Goal: Task Accomplishment & Management: Manage account settings

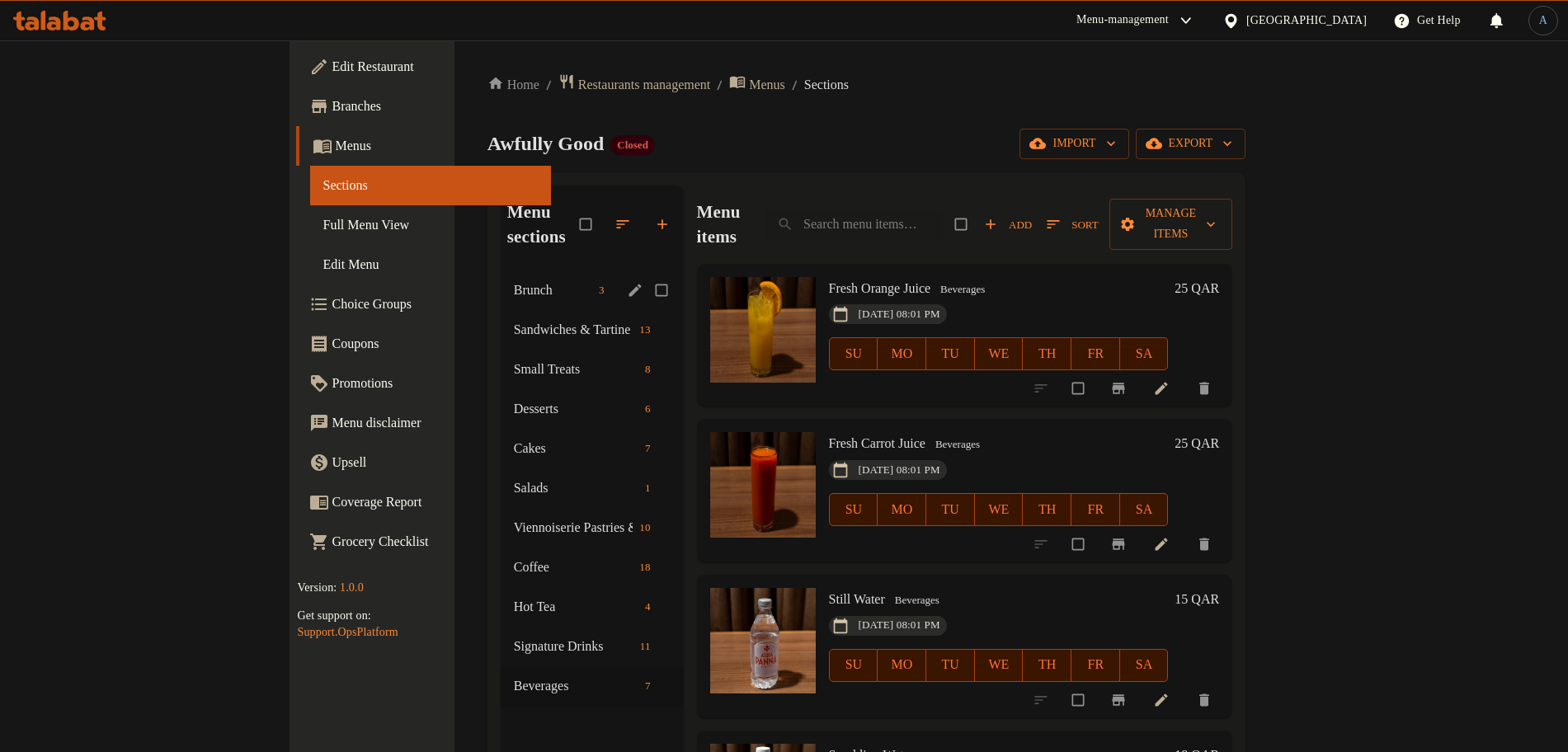
click at [629, 284] on icon "edit" at bounding box center [634, 289] width 13 height 13
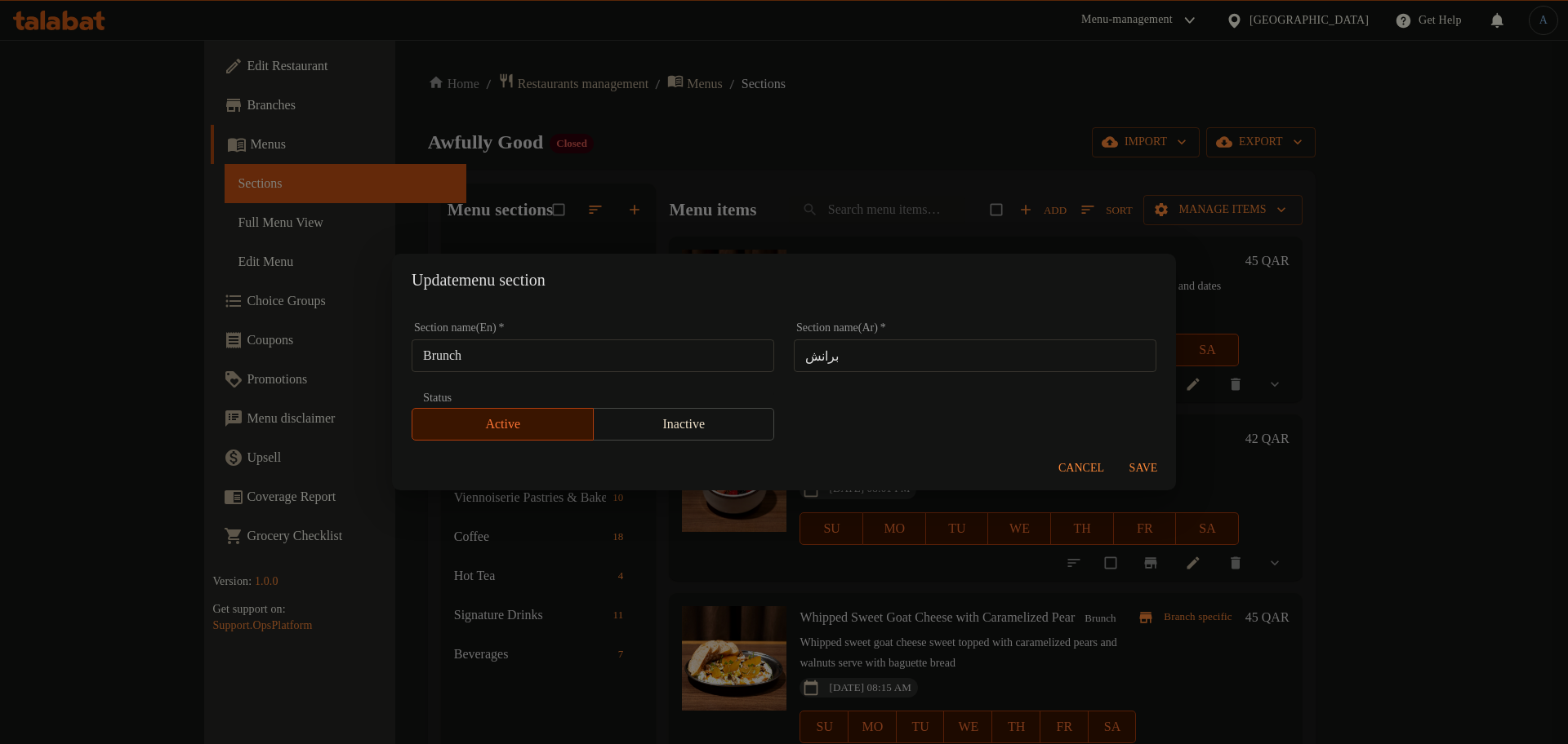
click at [557, 359] on input "Brunch" at bounding box center [592, 356] width 363 height 33
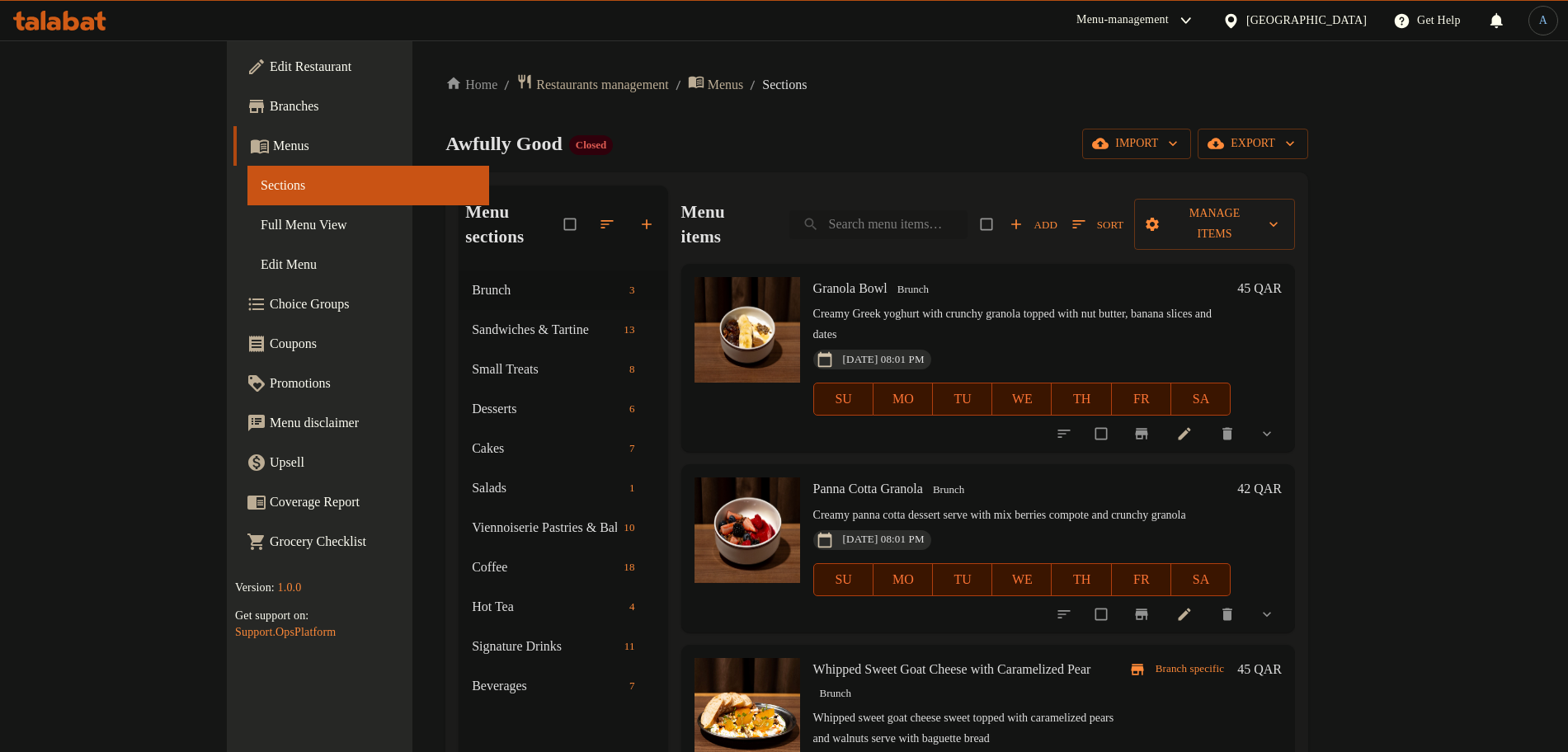
click at [968, 210] on input "search" at bounding box center [878, 225] width 178 height 29
paste input ""Toasted Banana Bread Topped with Almond butter""
type input ""Toasted Banana Bread Topped with Almond butter""
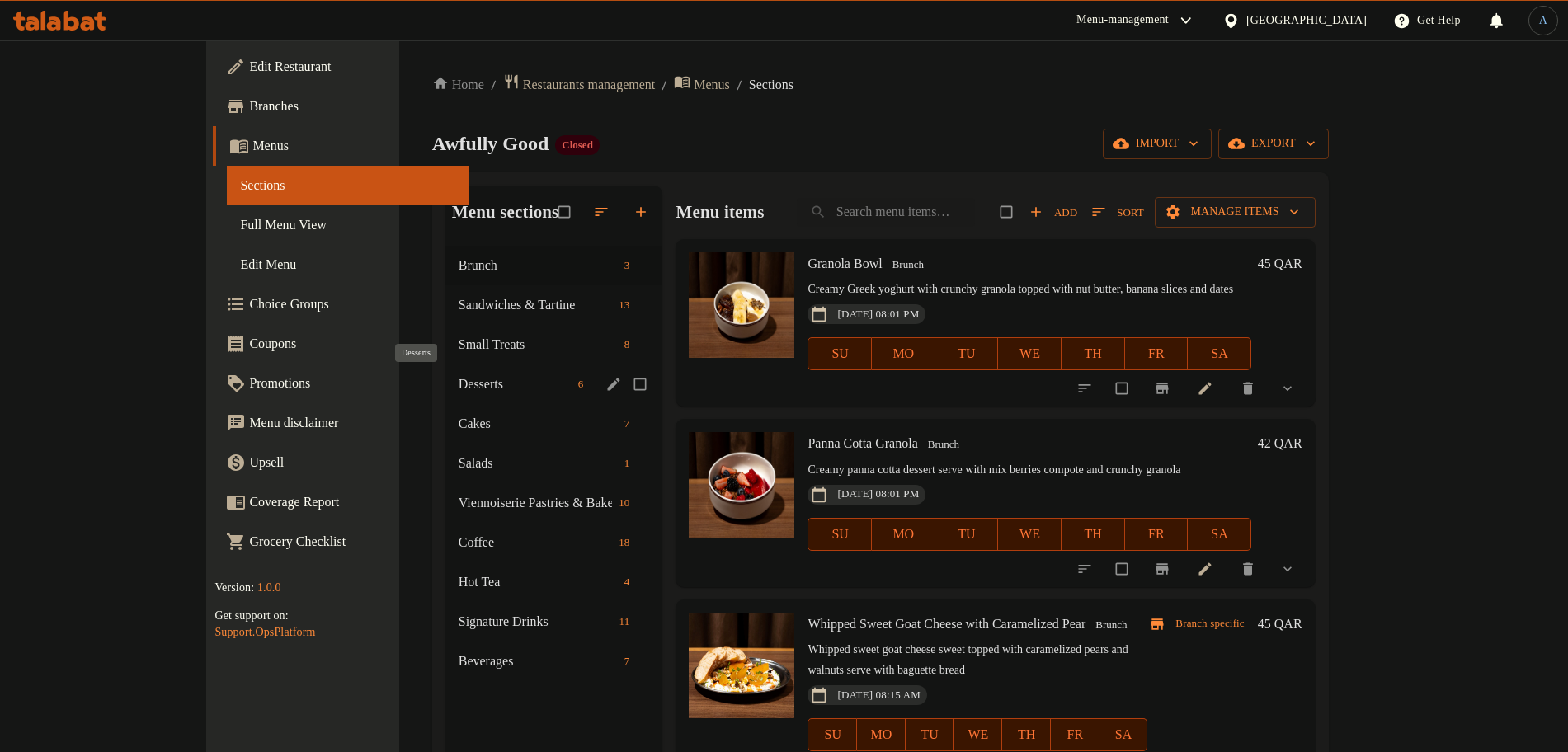
click at [458, 382] on span "Desserts" at bounding box center [515, 384] width 113 height 20
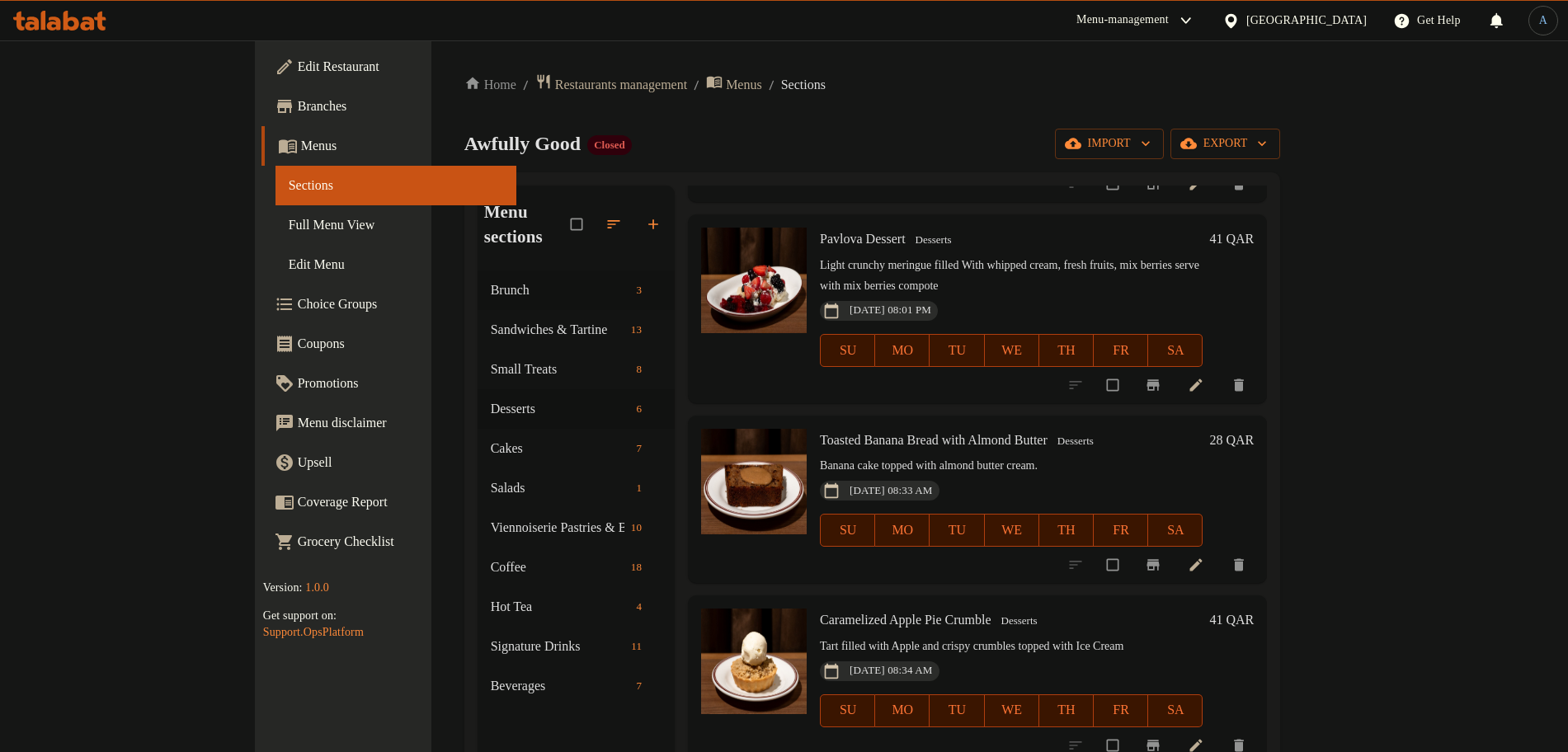
scroll to position [309, 0]
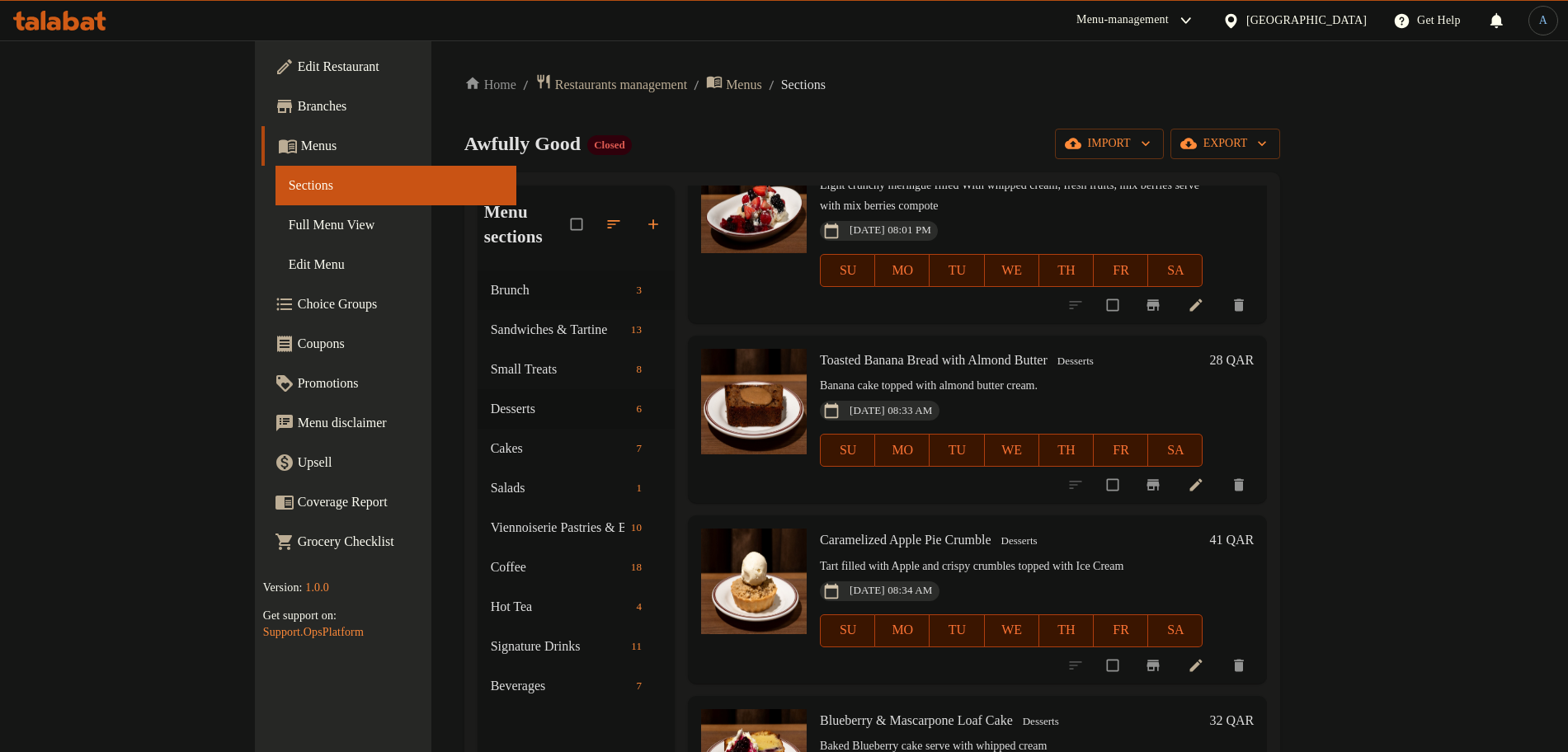
click at [1137, 394] on div "[DATE] 08:33 AM SU MO TU WE TH FR SA" at bounding box center [1011, 438] width 396 height 89
click at [1034, 90] on ol "Home / Restaurants management / Menus / Sections" at bounding box center [872, 84] width 816 height 22
click at [866, 135] on div "Awfully Good Closed import export" at bounding box center [872, 144] width 816 height 30
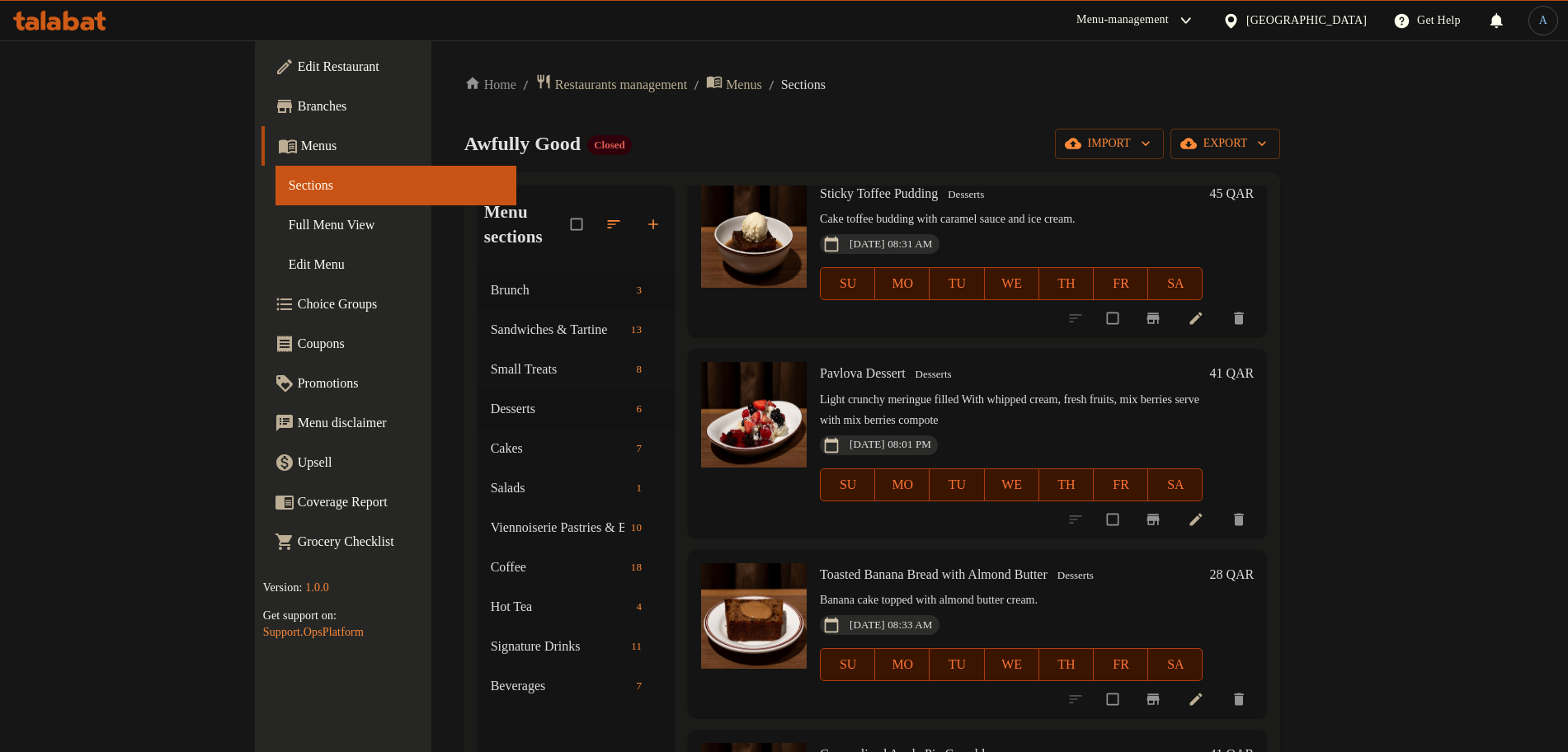
scroll to position [0, 0]
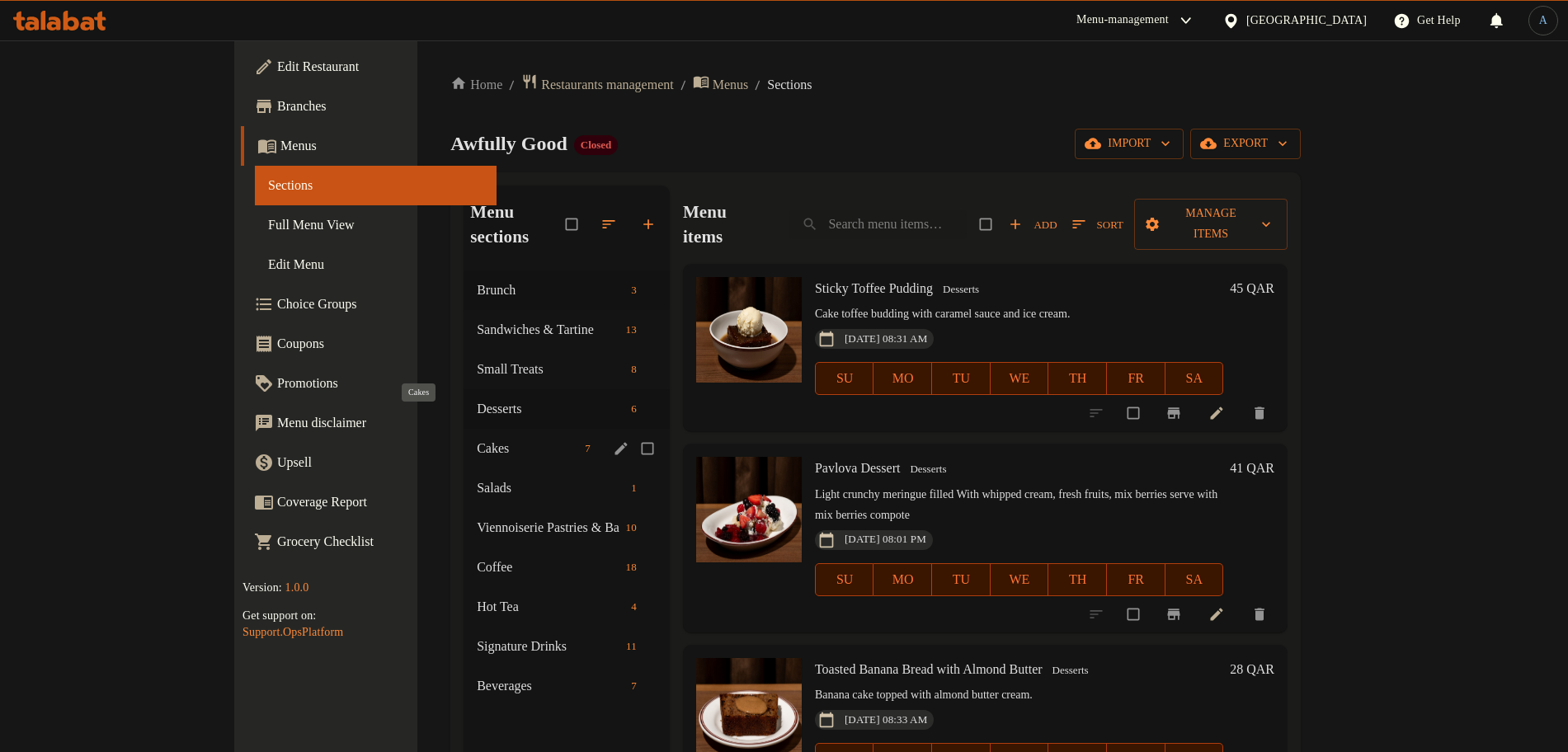
click at [477, 439] on span "Cakes" at bounding box center [528, 449] width 102 height 20
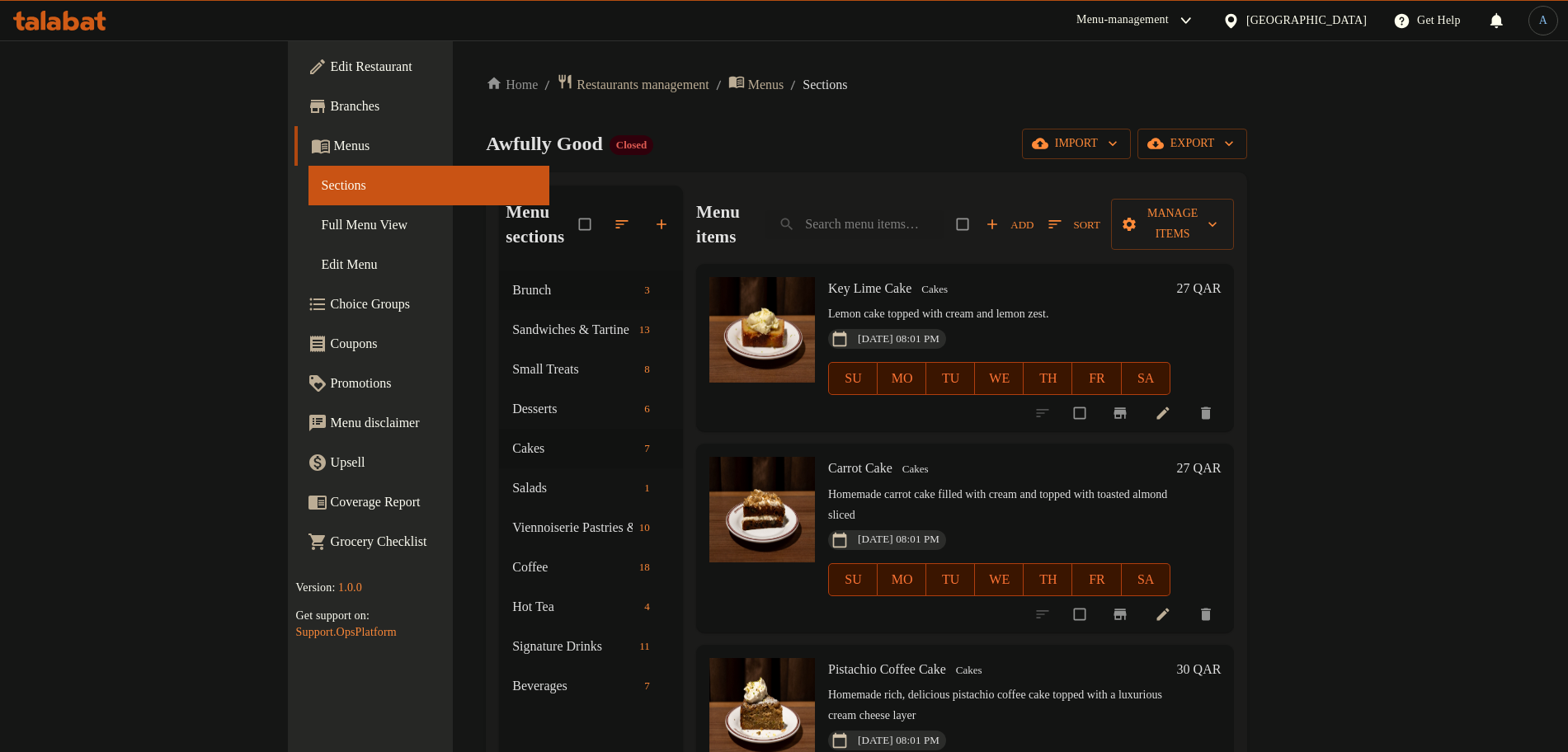
click at [1005, 323] on div "[DATE] 08:01 PM SU MO TU WE TH FR SA" at bounding box center [999, 367] width 356 height 89
click at [1027, 304] on p "Lemon cake topped with cream and lemon zest." at bounding box center [999, 314] width 342 height 21
click at [1007, 457] on h6 "Carrot Cake Cakes" at bounding box center [999, 468] width 342 height 23
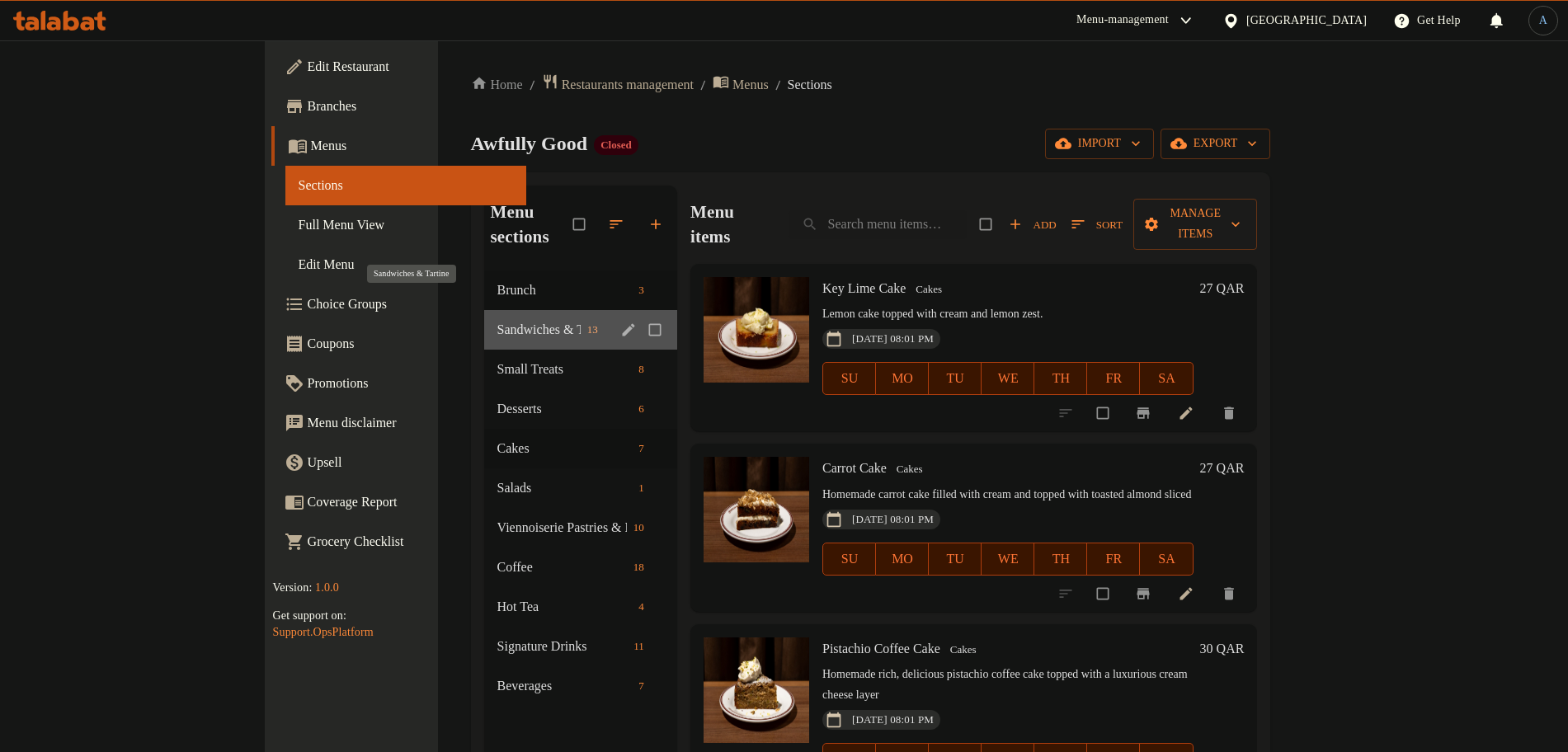
click at [498, 320] on span "Sandwiches & Tartine" at bounding box center [539, 330] width 83 height 20
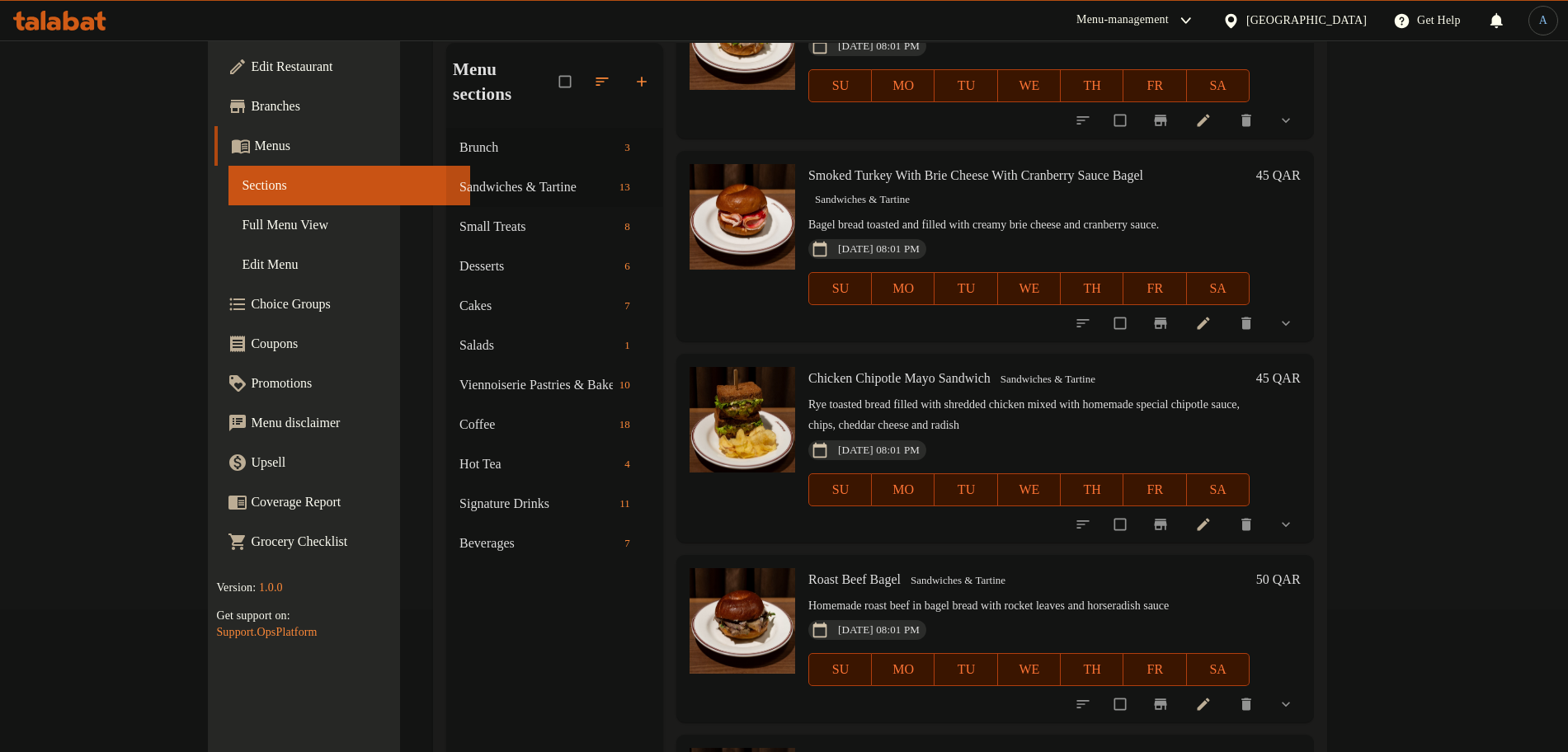
scroll to position [231, 0]
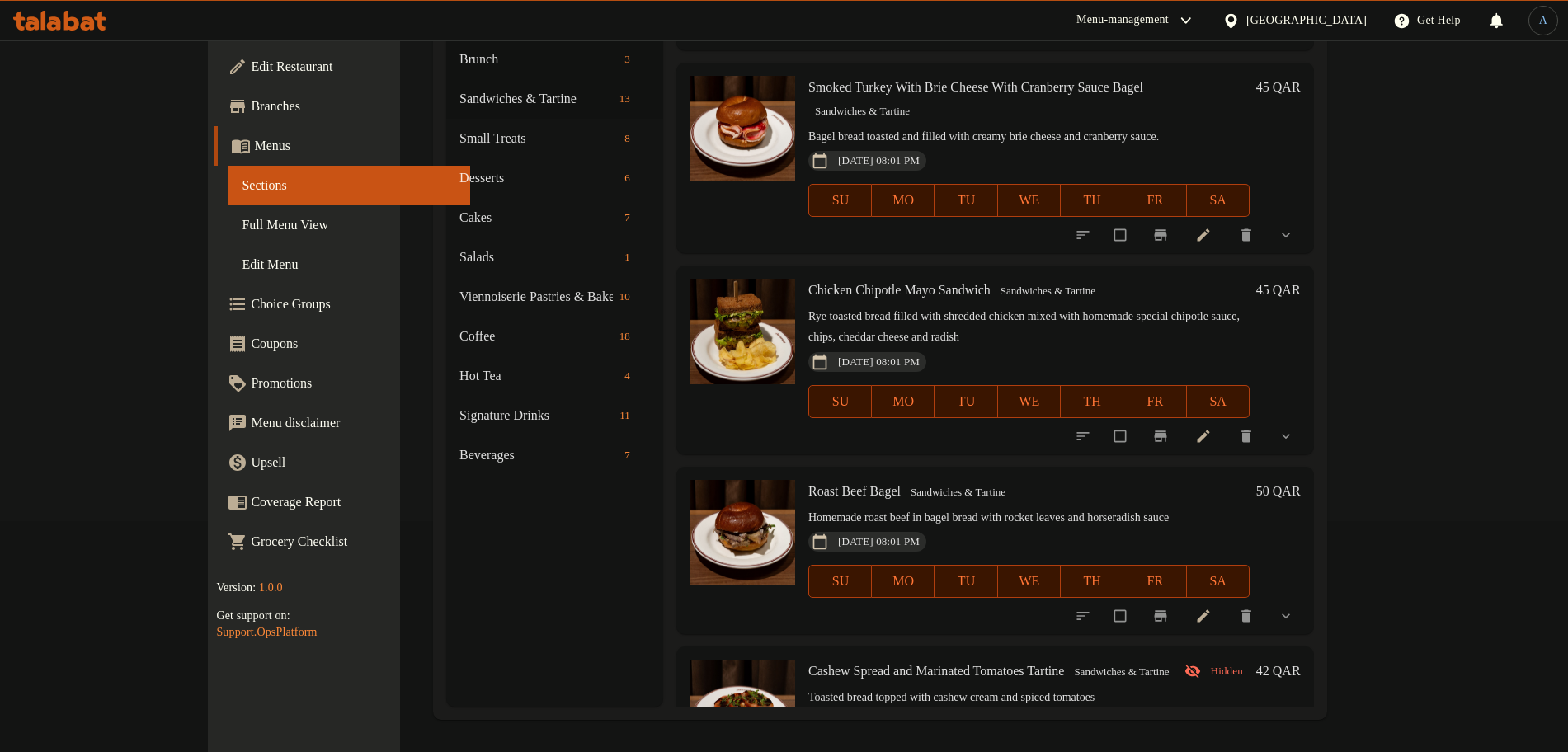
click at [879, 664] on span "Cashew Spread and Marinated Tomatoes Tartine" at bounding box center [936, 671] width 256 height 14
copy h6 "Cashew Spread and Marinated Tomatoes Tartine"
click at [1134, 660] on h6 "Cashew Spread and Marinated Tomatoes Tartine Sandwiches & Tartine" at bounding box center [992, 672] width 368 height 23
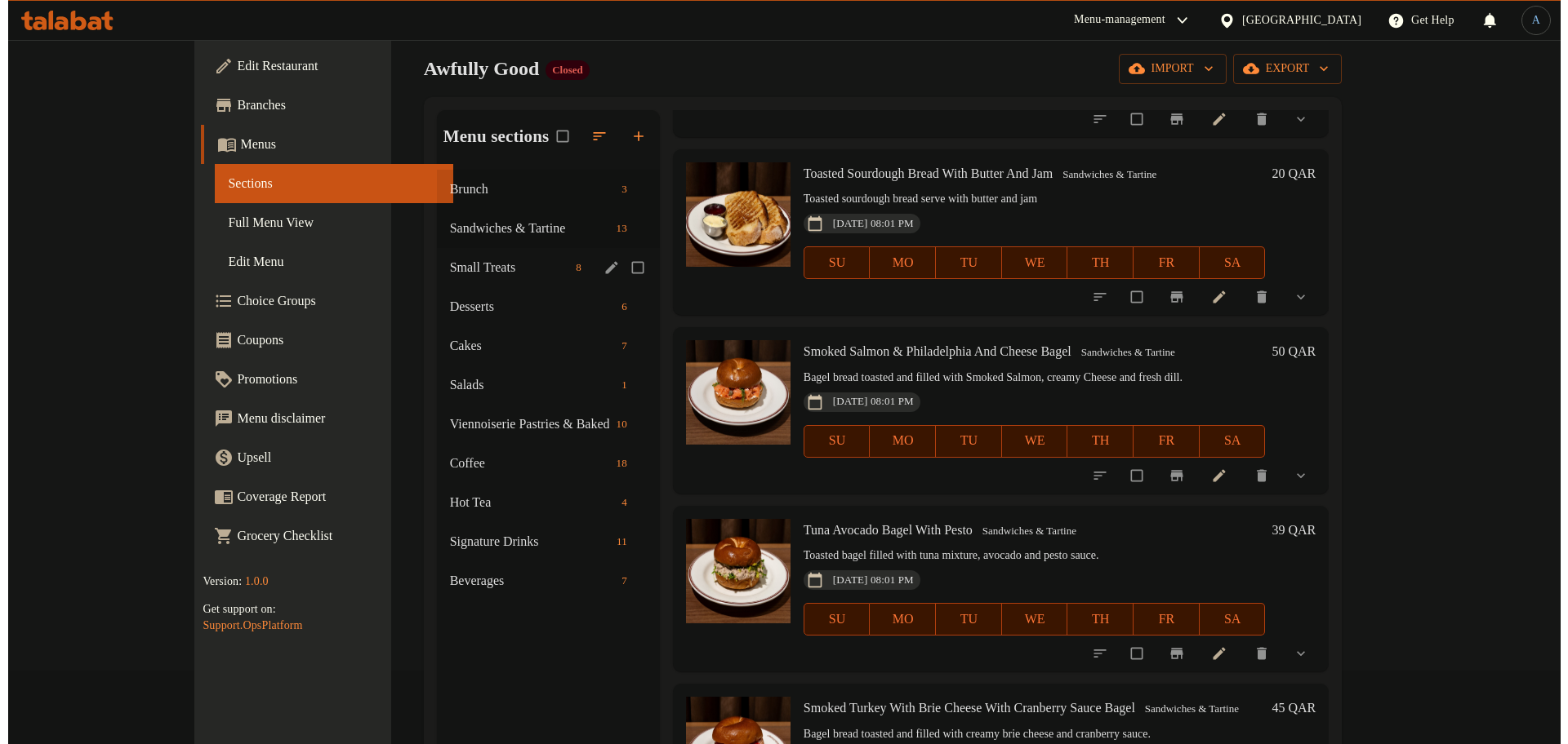
scroll to position [0, 0]
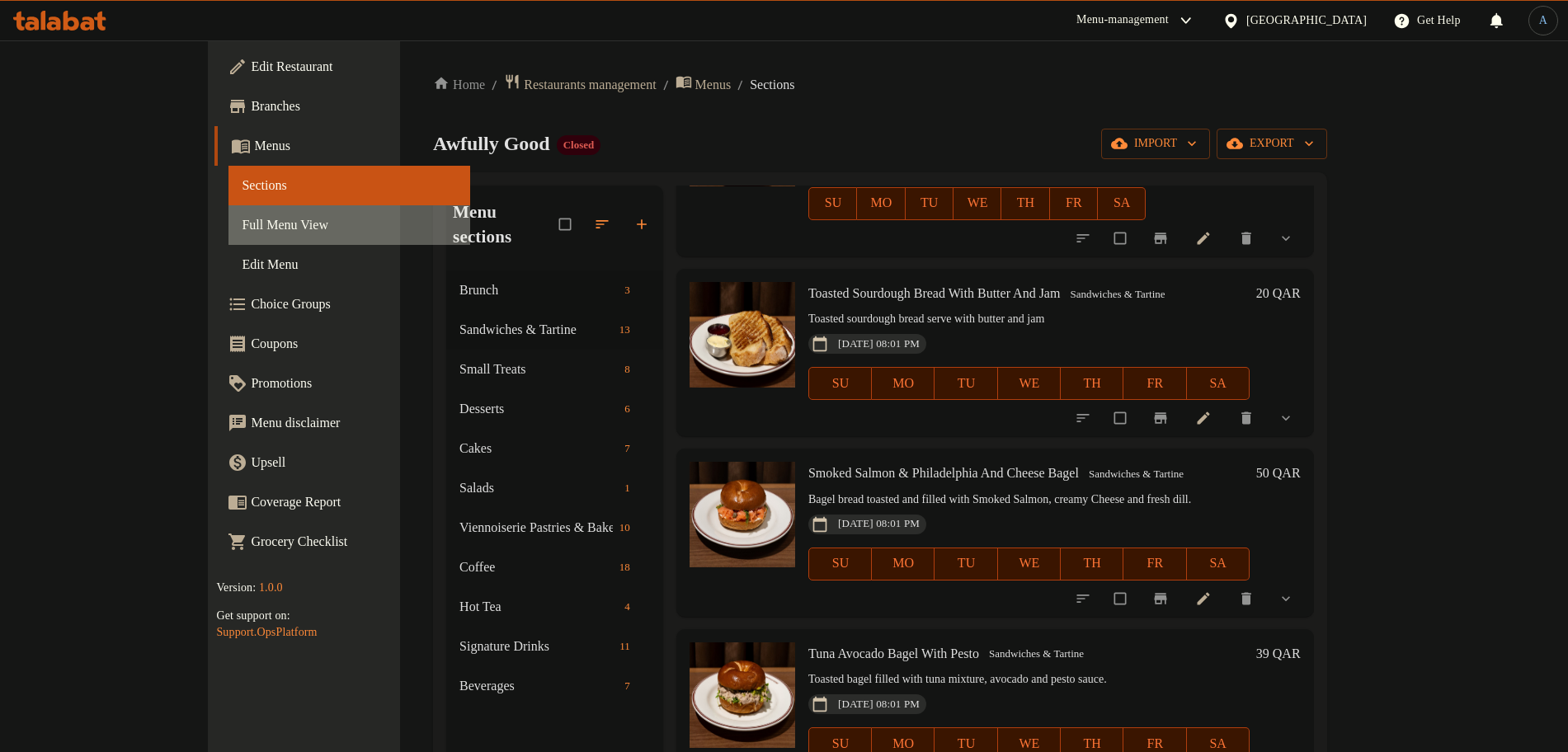
click at [241, 230] on span "Full Menu View" at bounding box center [348, 225] width 214 height 20
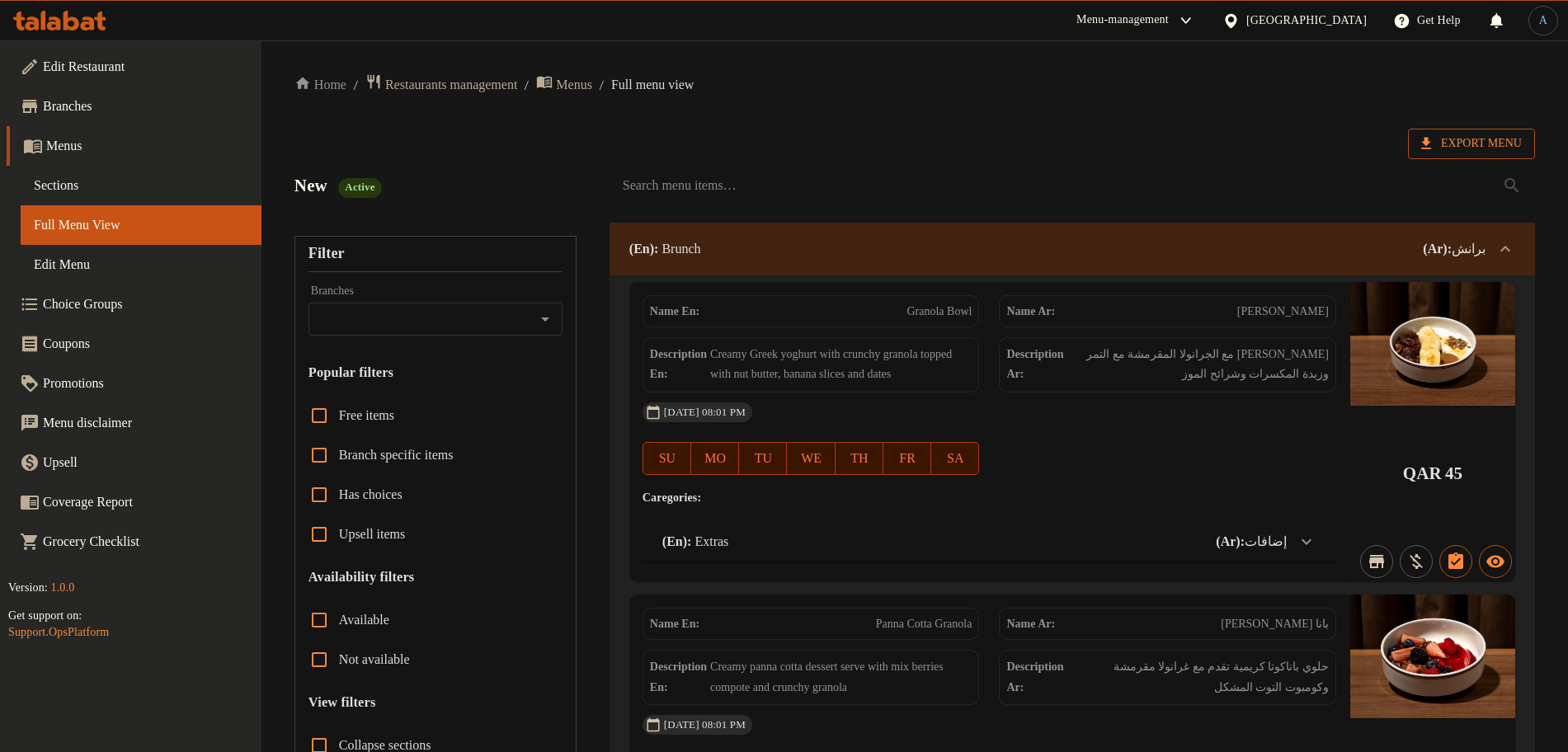
click at [1452, 140] on span "Export Menu" at bounding box center [1471, 144] width 101 height 21
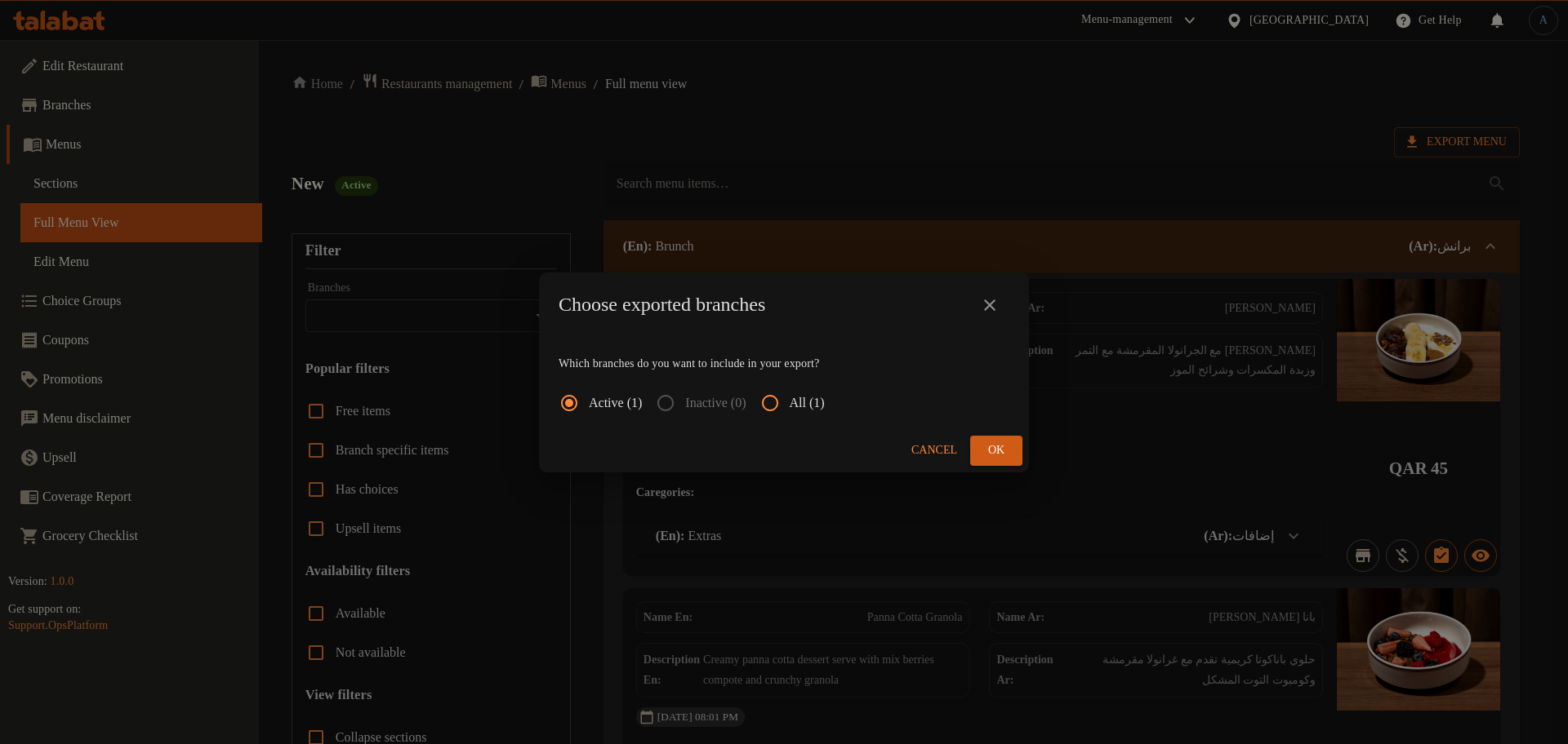
click at [824, 400] on span "All (1)" at bounding box center [807, 403] width 35 height 19
click at [790, 400] on input "All (1)" at bounding box center [769, 403] width 39 height 39
radio input "true"
click at [984, 436] on button "Ok" at bounding box center [996, 451] width 52 height 30
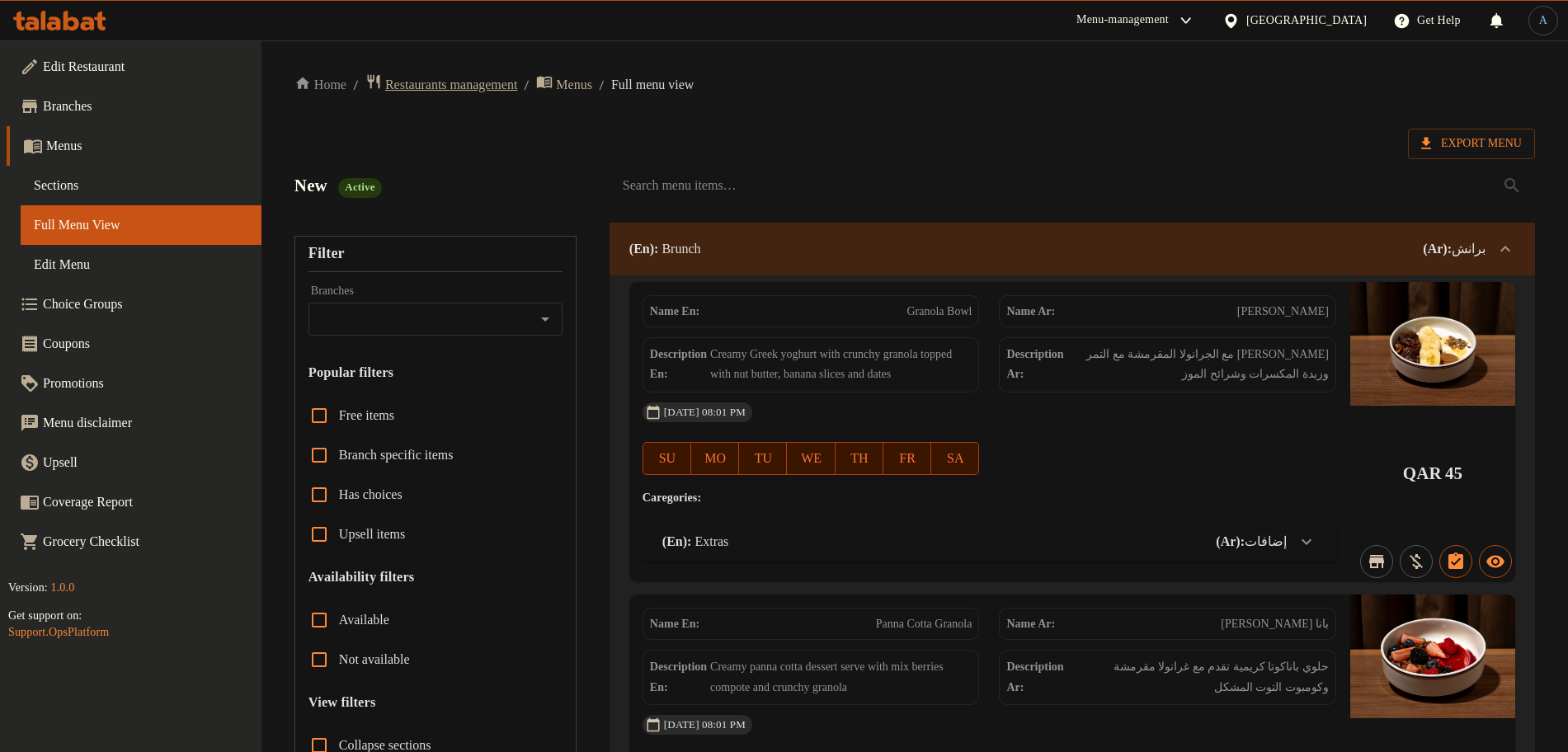
click at [471, 91] on span "Restaurants management" at bounding box center [451, 85] width 132 height 20
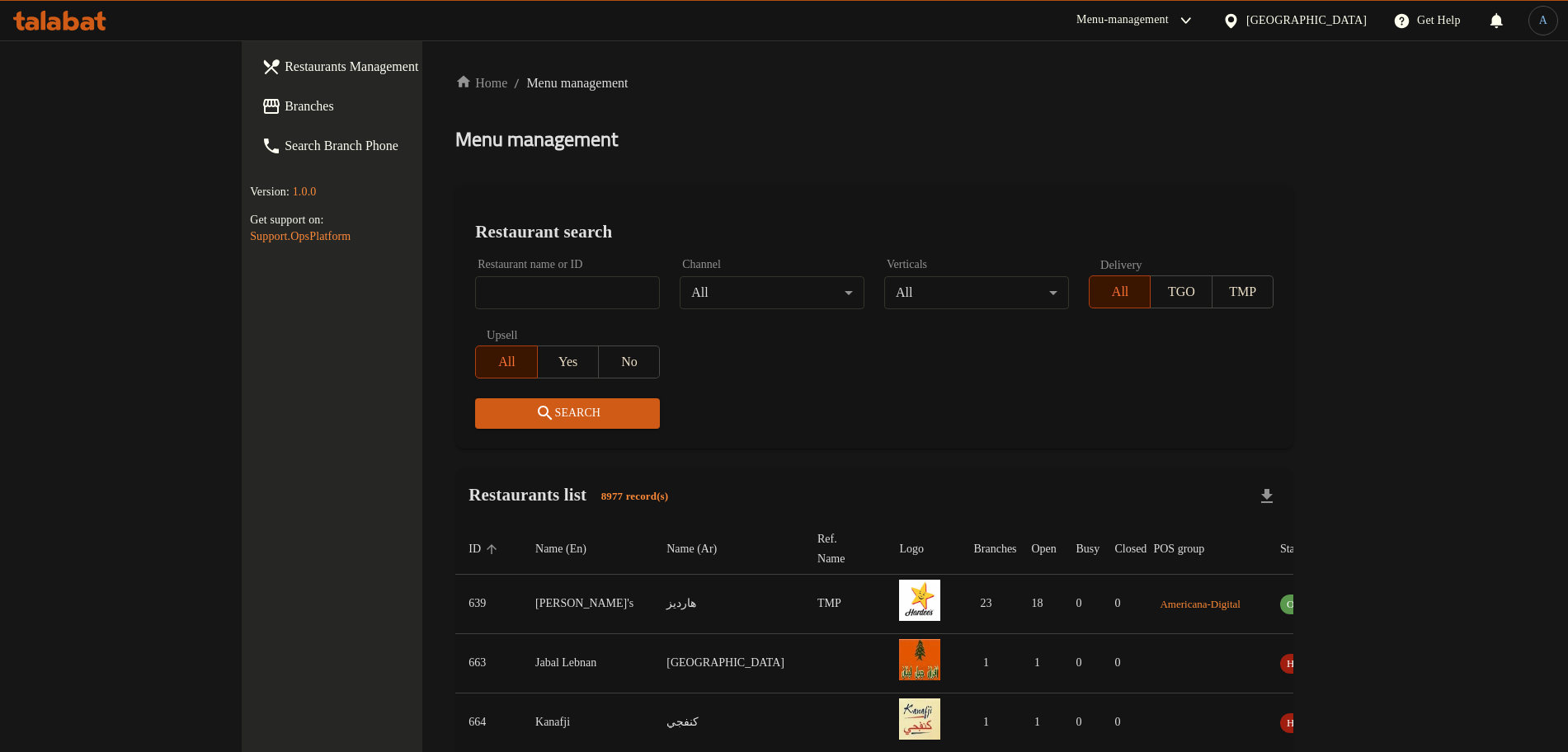
click at [1335, 17] on div "[GEOGRAPHIC_DATA]" at bounding box center [1306, 21] width 120 height 19
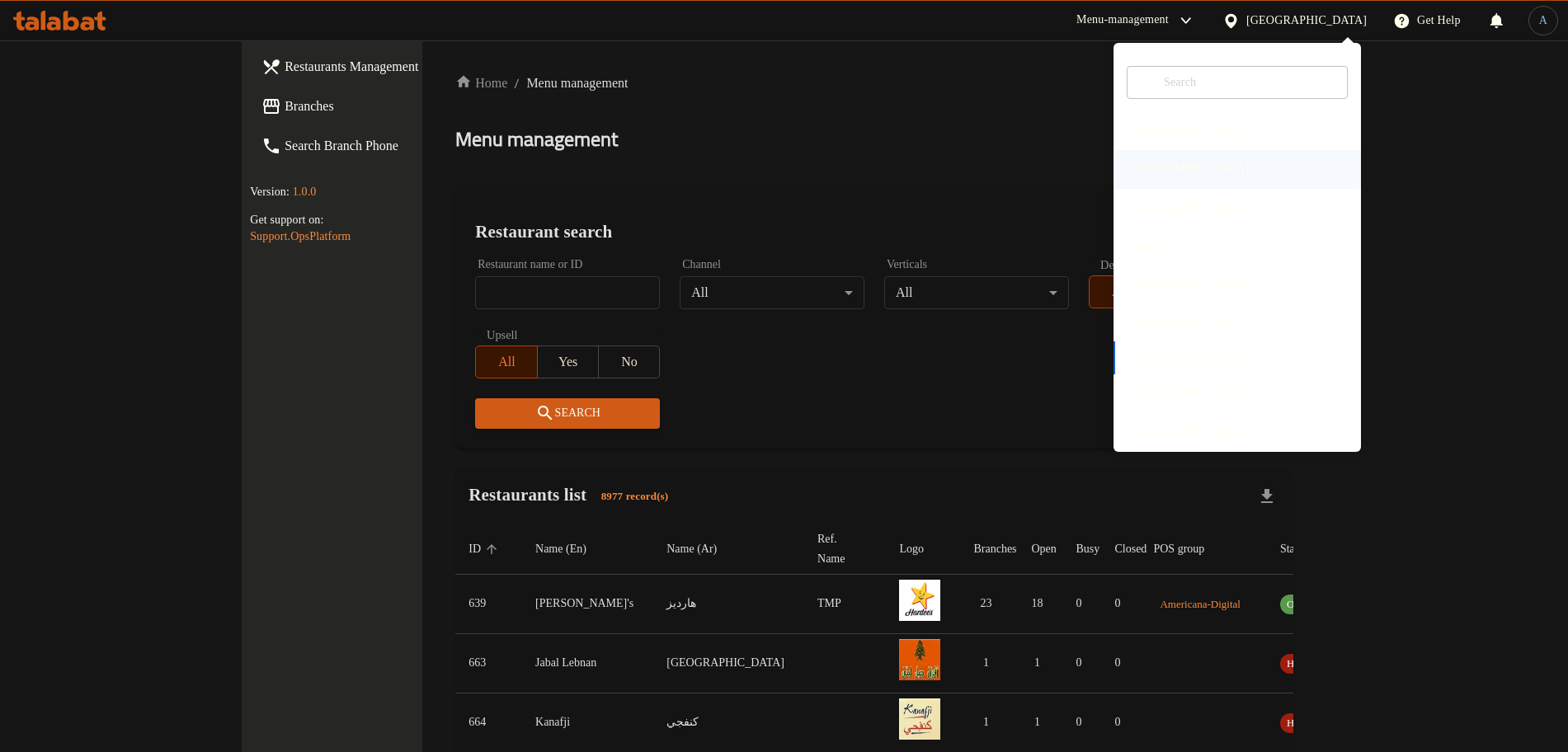
click at [1156, 175] on div "[GEOGRAPHIC_DATA]" at bounding box center [1189, 169] width 147 height 38
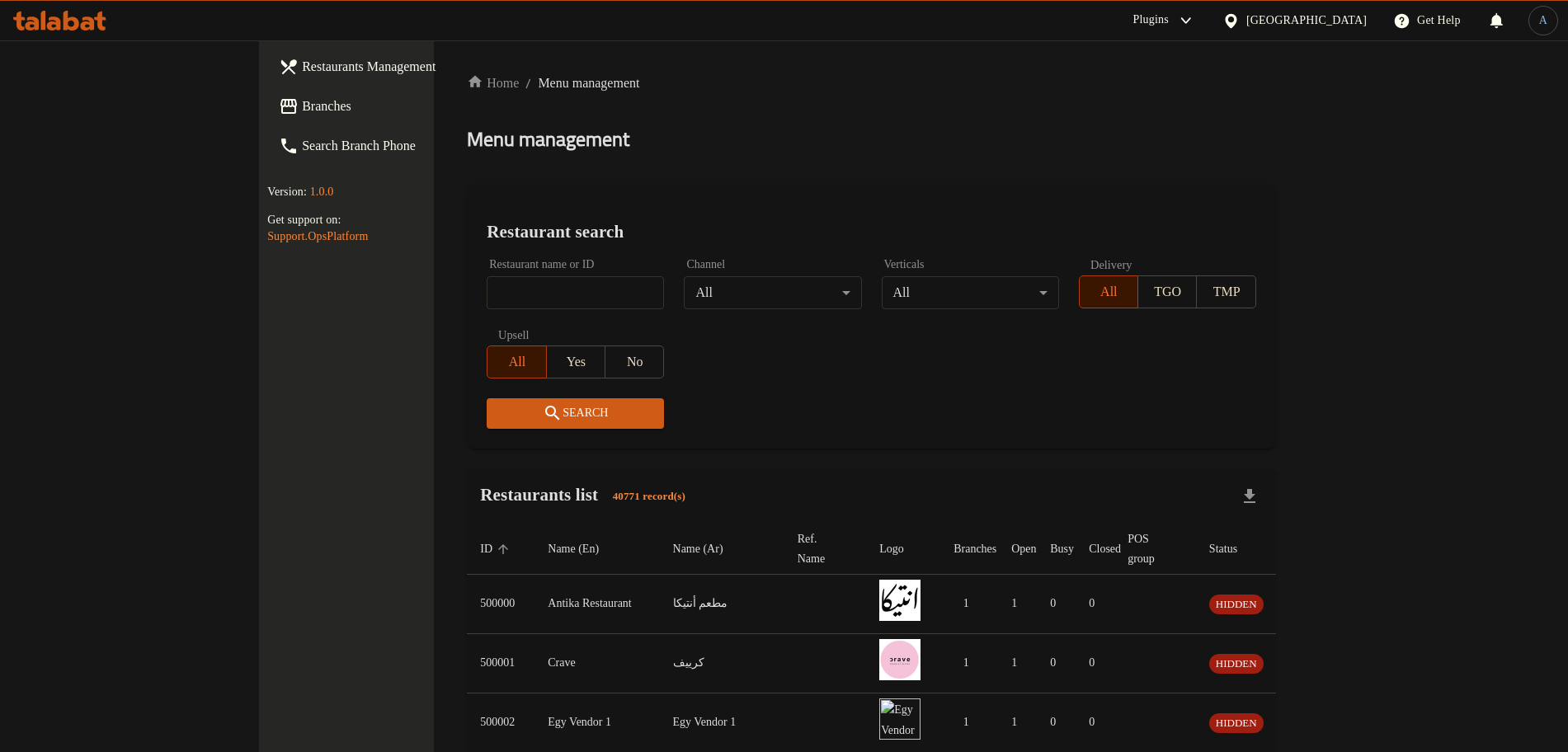
click at [538, 74] on span "Menu management" at bounding box center [588, 83] width 102 height 20
click at [487, 288] on input "search" at bounding box center [575, 293] width 177 height 33
paste input "503764"
type input "503764"
click button "Search" at bounding box center [575, 413] width 177 height 30
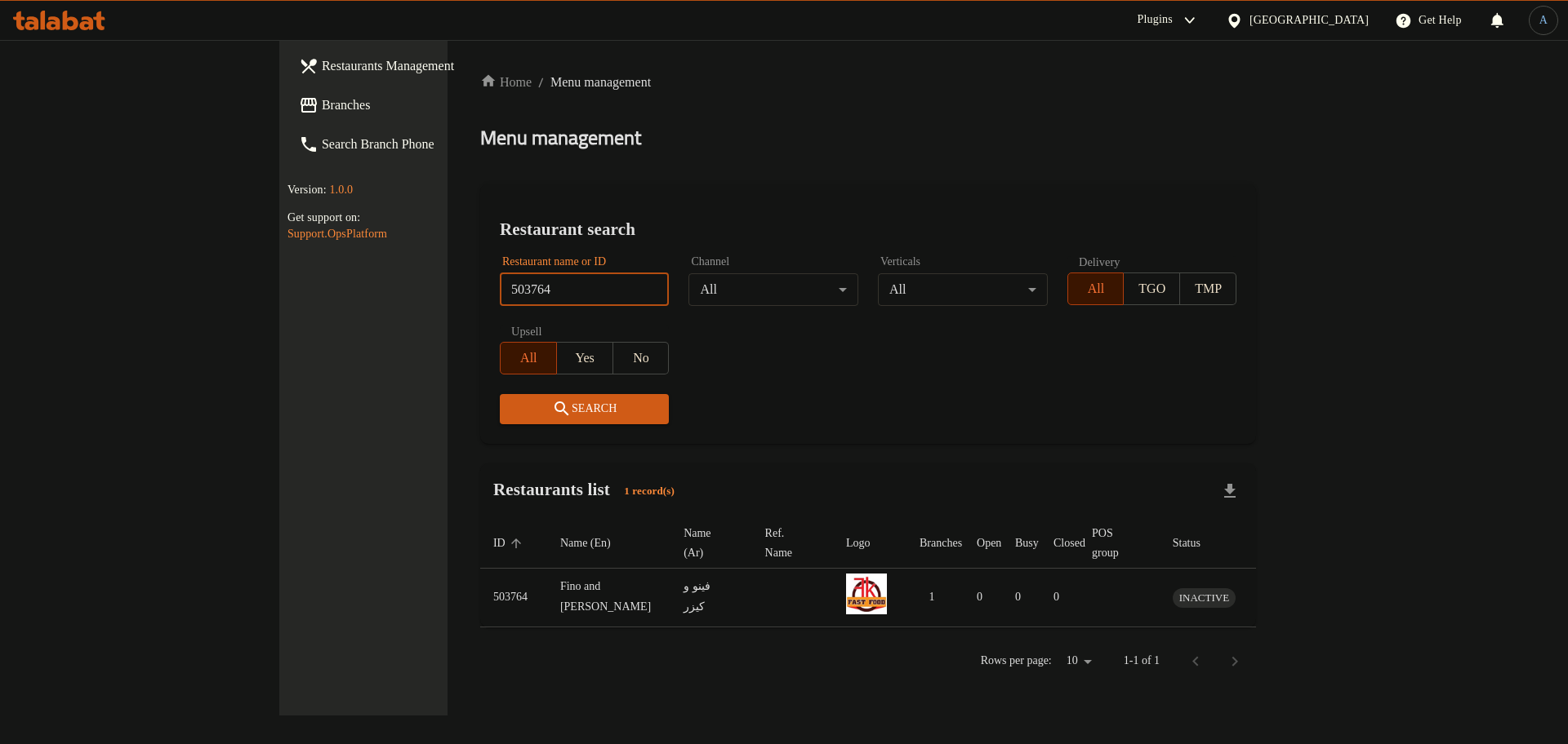
click at [321, 113] on span "Branches" at bounding box center [424, 105] width 206 height 19
